Goal: Task Accomplishment & Management: Use online tool/utility

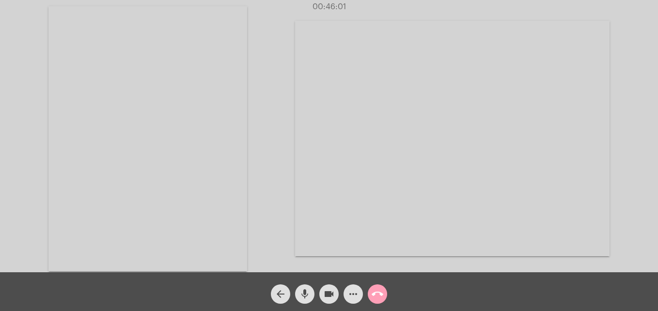
click at [378, 296] on mat-icon "call_end" at bounding box center [377, 294] width 12 height 12
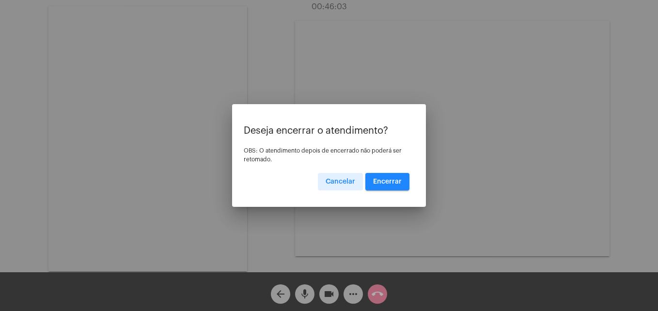
click at [386, 184] on span "Encerrar" at bounding box center [387, 181] width 29 height 7
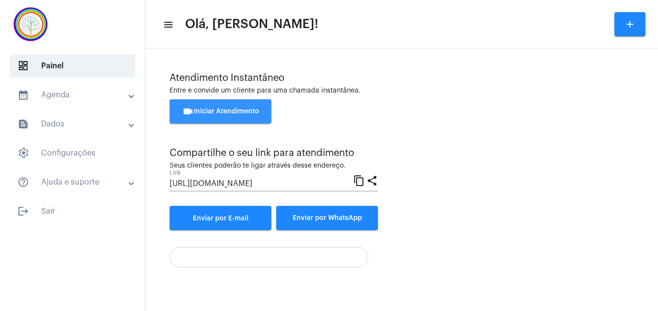
click at [207, 109] on span "videocam Iniciar Atendimento" at bounding box center [220, 111] width 77 height 7
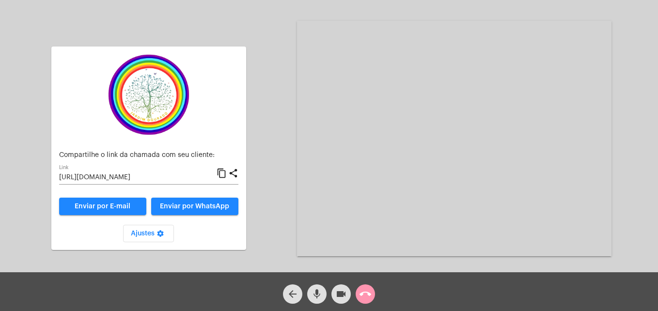
click at [222, 173] on mat-icon "content_copy" at bounding box center [221, 174] width 10 height 12
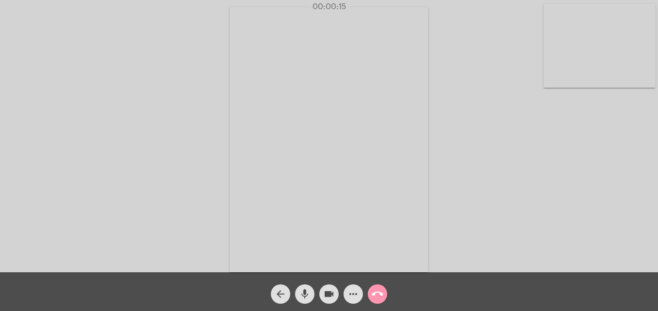
click at [555, 77] on video at bounding box center [599, 46] width 112 height 84
click at [265, 258] on video at bounding box center [416, 138] width 353 height 265
